Goal: Transaction & Acquisition: Purchase product/service

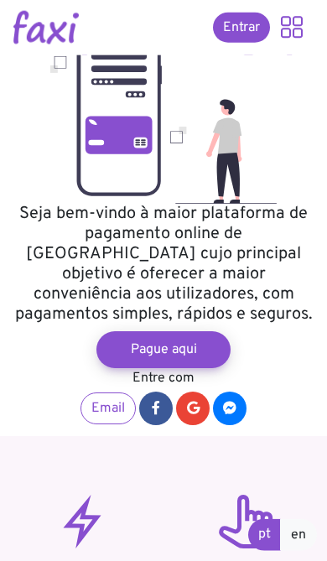
scroll to position [127, 0]
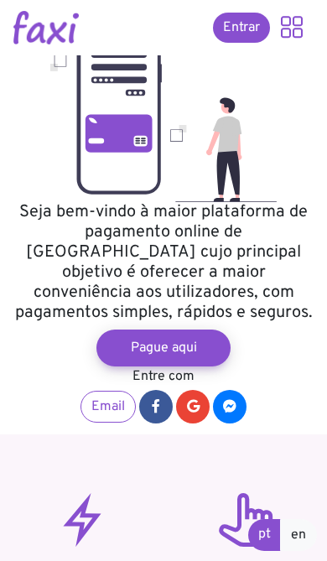
click at [198, 329] on link "Pague aqui" at bounding box center [163, 347] width 134 height 37
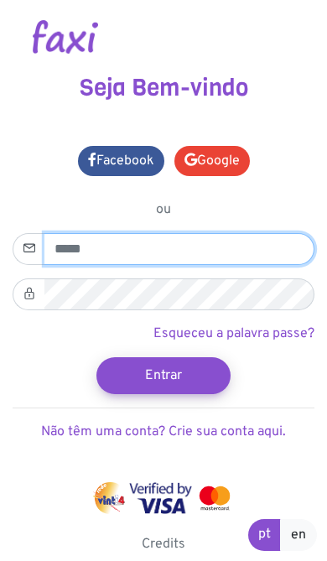
click at [244, 240] on input "email" at bounding box center [179, 249] width 270 height 32
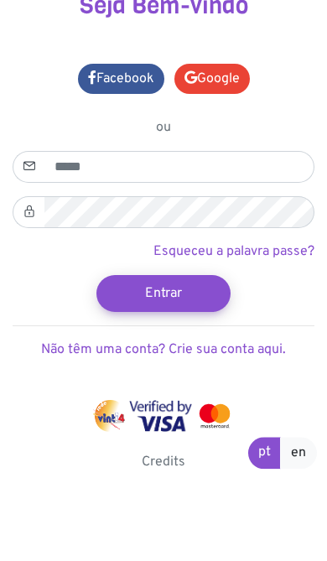
scroll to position [6, 0]
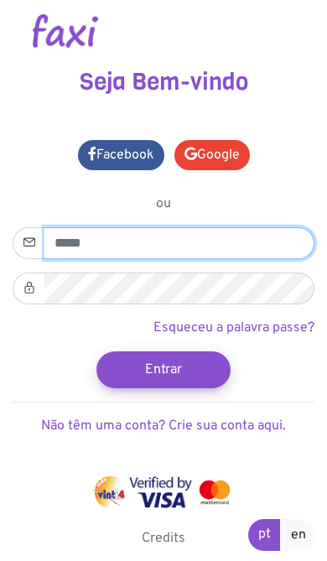
click at [215, 255] on input "email" at bounding box center [179, 243] width 270 height 32
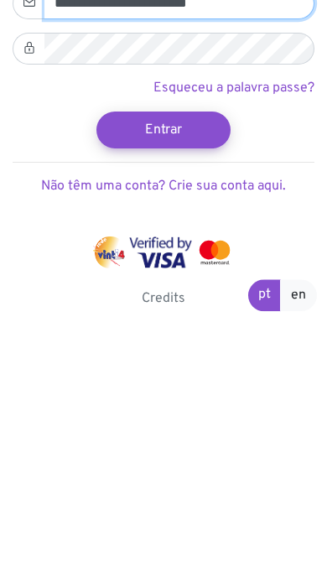
type input "**********"
click at [240, 417] on link "Não têm uma conta? Crie sua conta aqui." at bounding box center [163, 425] width 245 height 17
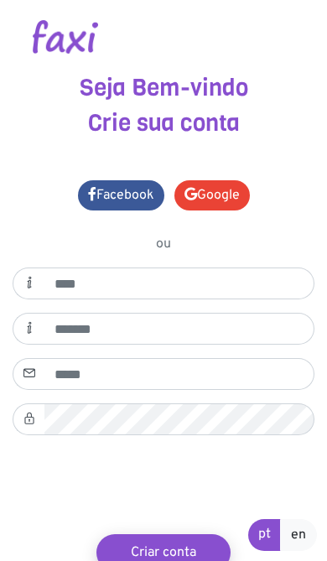
click at [224, 188] on link "Google" at bounding box center [211, 195] width 75 height 30
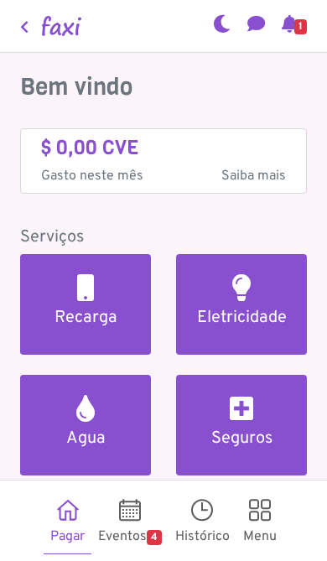
click at [101, 329] on link "Recarga" at bounding box center [85, 304] width 131 height 101
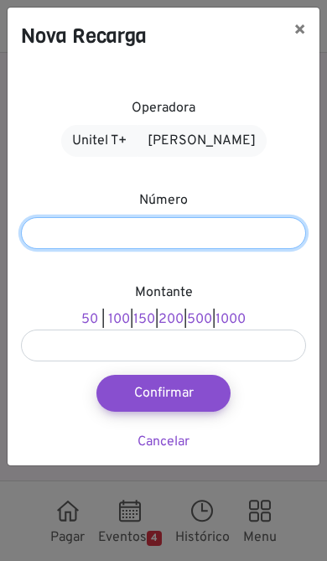
click at [239, 229] on input "number" at bounding box center [163, 233] width 285 height 32
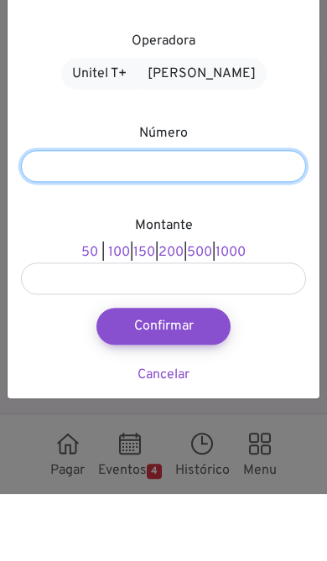
click at [192, 217] on input "number" at bounding box center [163, 233] width 285 height 32
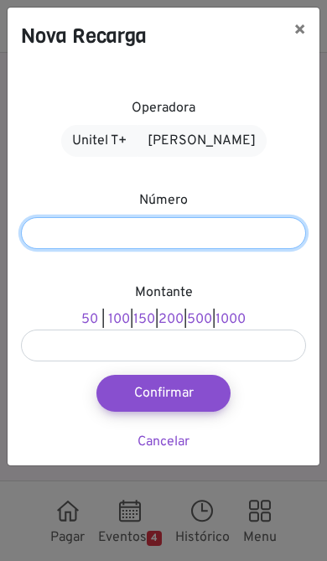
click at [294, 29] on button "×" at bounding box center [299, 31] width 39 height 47
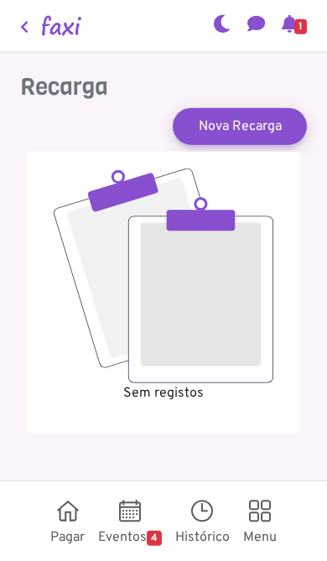
scroll to position [91, 0]
click at [74, 523] on icon at bounding box center [68, 515] width 22 height 17
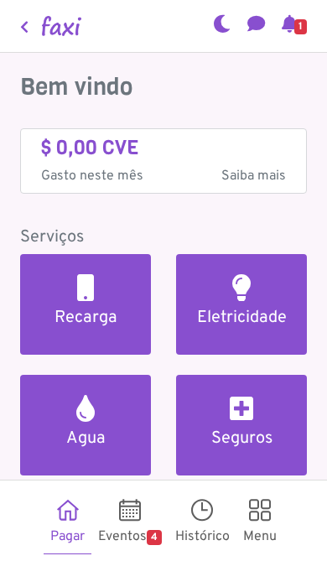
click at [269, 254] on link "Eletricidade" at bounding box center [241, 304] width 131 height 101
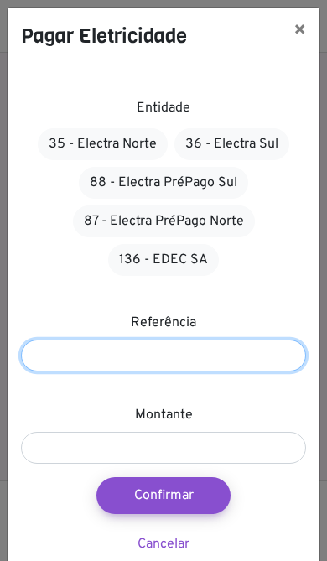
click at [203, 371] on input "number" at bounding box center [163, 356] width 285 height 32
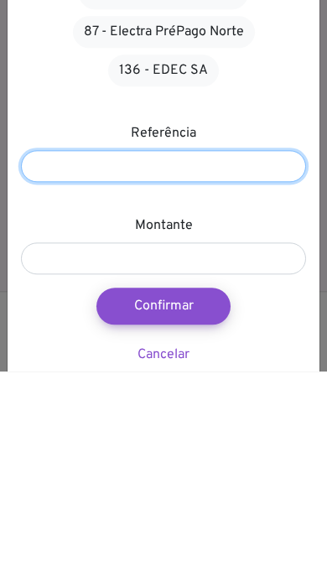
click at [194, 340] on input "number" at bounding box center [163, 356] width 285 height 32
paste input "*******"
type input "*******"
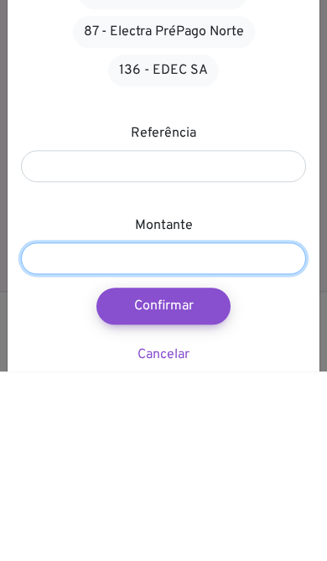
click at [226, 432] on input "number" at bounding box center [163, 448] width 285 height 32
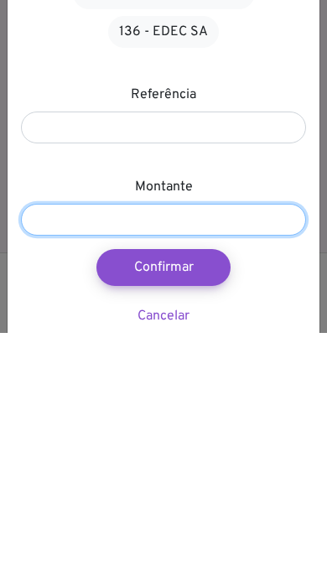
type input "****"
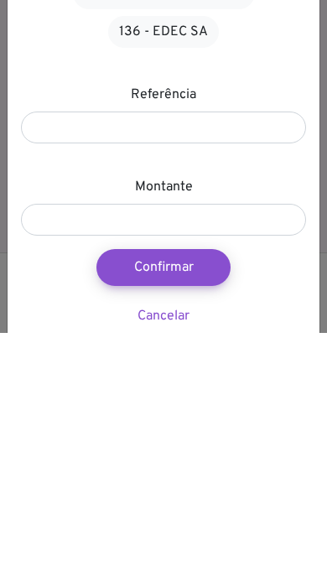
click at [197, 477] on button "Confirmar" at bounding box center [163, 495] width 134 height 37
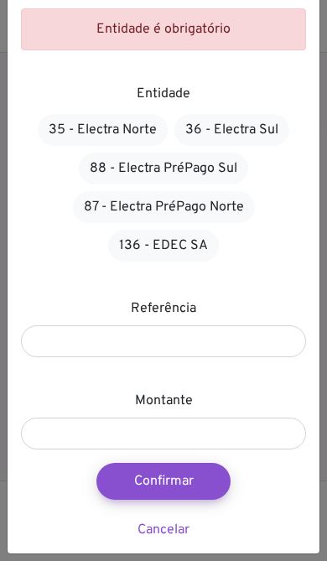
scroll to position [70, 0]
click at [205, 487] on button "Confirmar" at bounding box center [163, 481] width 134 height 37
click at [223, 163] on link "88 - Electra PréPago Sul" at bounding box center [163, 169] width 169 height 32
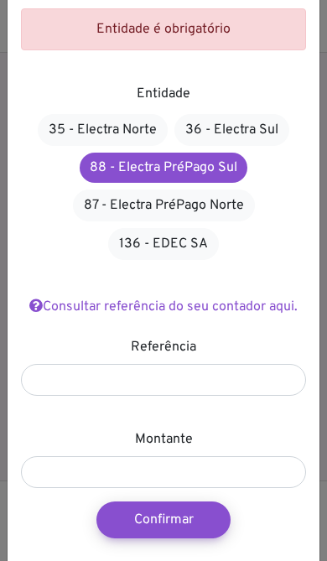
click at [185, 521] on button "Confirmar" at bounding box center [163, 519] width 134 height 37
type input "****"
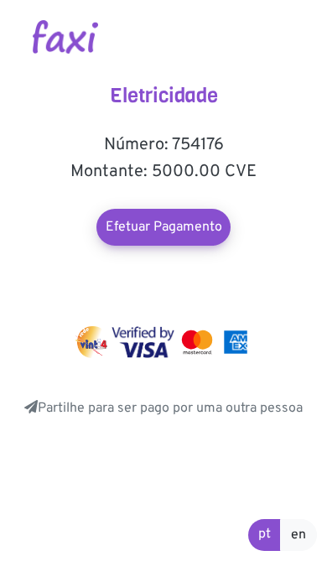
scroll to position [52, 0]
click at [198, 241] on link "Efetuar Pagamento" at bounding box center [163, 227] width 134 height 37
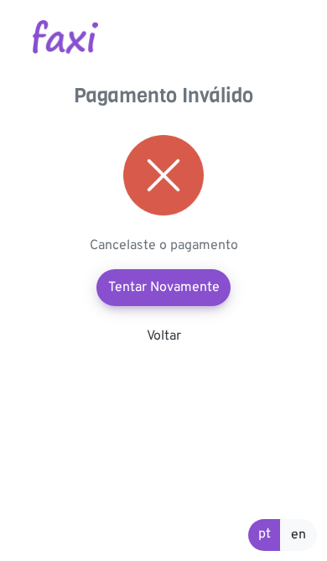
click at [205, 278] on link "Tentar Novamente" at bounding box center [163, 287] width 134 height 37
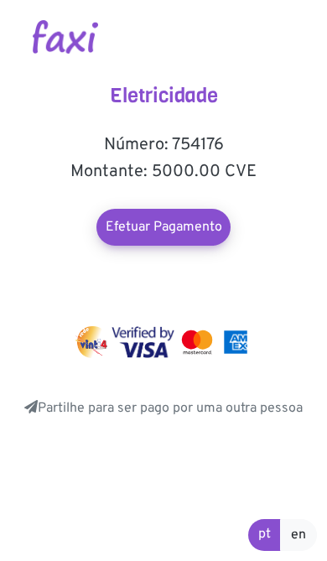
click at [204, 213] on link "Efetuar Pagamento" at bounding box center [163, 227] width 134 height 37
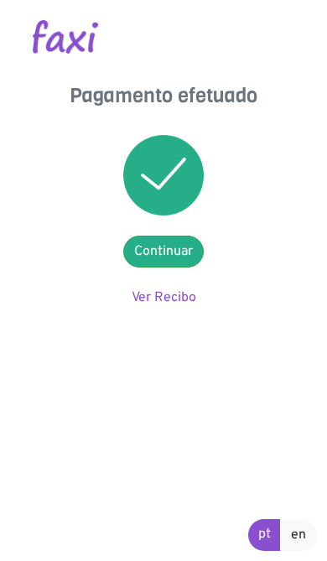
click at [185, 260] on link "Continuar" at bounding box center [163, 252] width 80 height 32
click at [163, 303] on link "Ver Recibo" at bounding box center [164, 297] width 65 height 17
click at [183, 291] on link "Ver Recibo" at bounding box center [164, 297] width 65 height 17
click at [190, 237] on link "Continuar" at bounding box center [163, 252] width 80 height 32
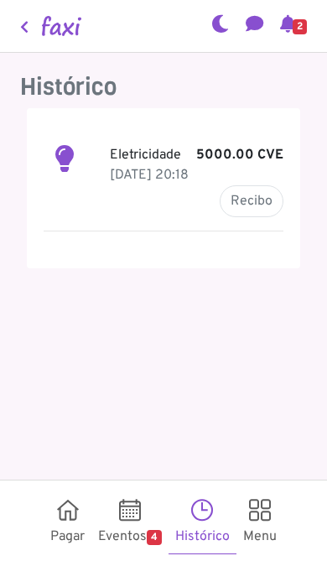
click at [266, 195] on link "Recibo" at bounding box center [252, 201] width 64 height 32
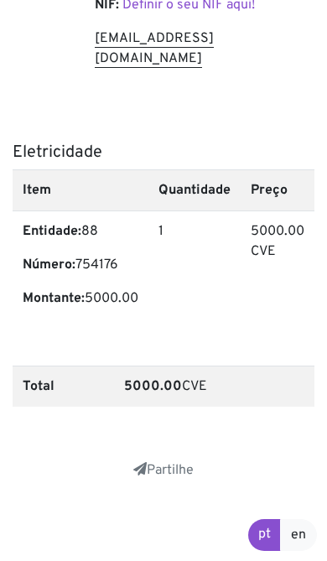
click at [169, 474] on link "Partilhe" at bounding box center [163, 470] width 60 height 17
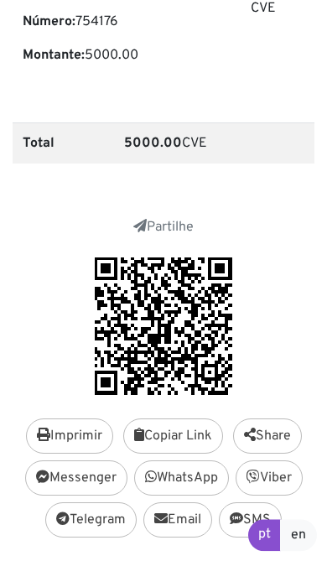
scroll to position [1119, 0]
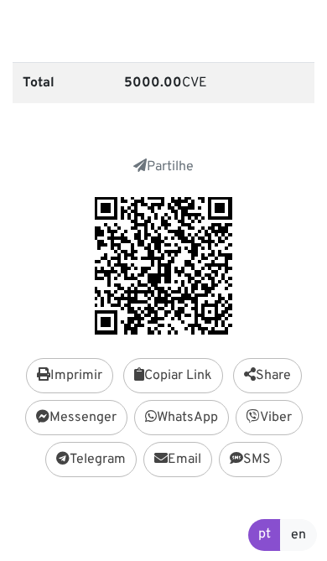
click at [178, 416] on link "WhatsApp" at bounding box center [181, 417] width 95 height 35
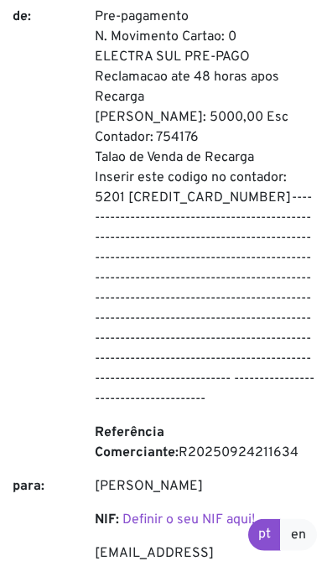
scroll to position [264, 0]
